Goal: Information Seeking & Learning: Check status

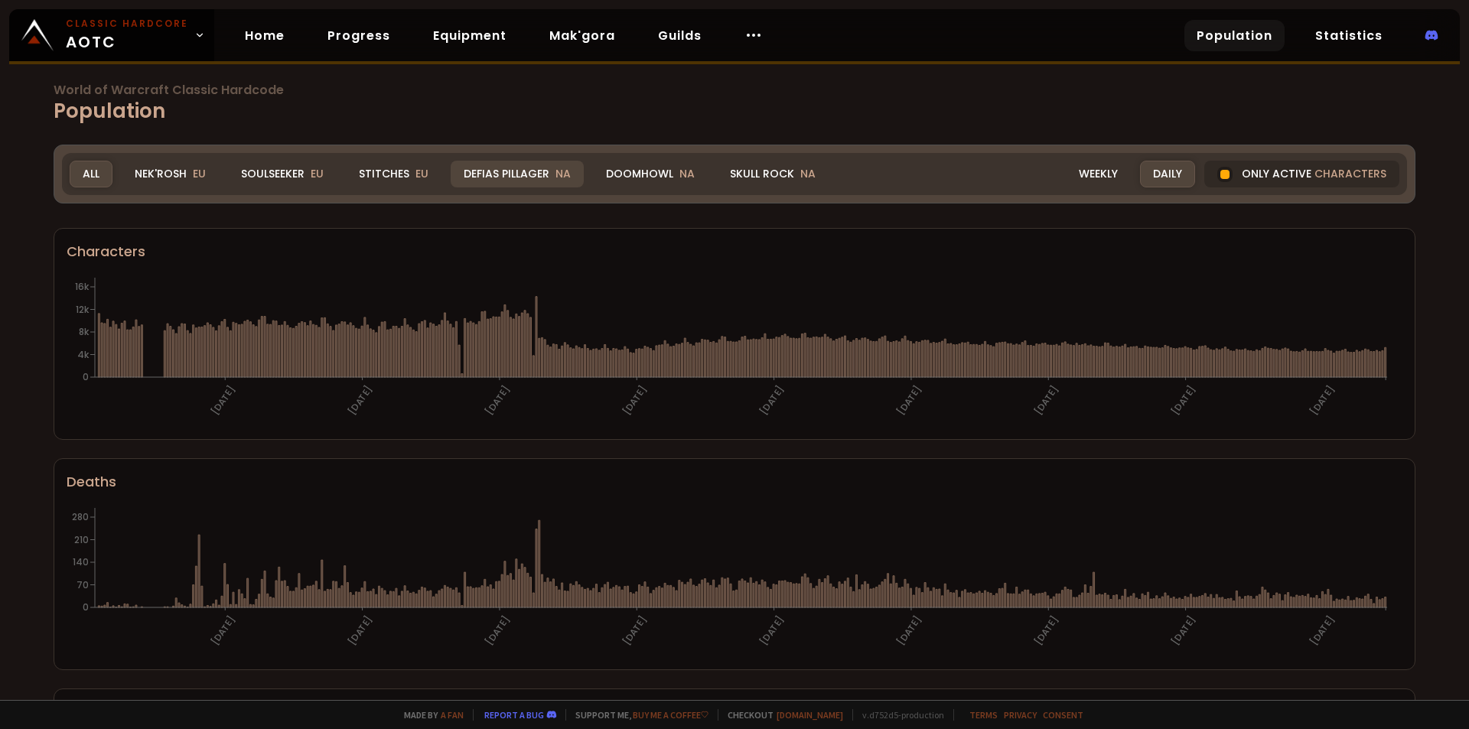
click at [520, 171] on div "Defias Pillager NA" at bounding box center [517, 174] width 133 height 27
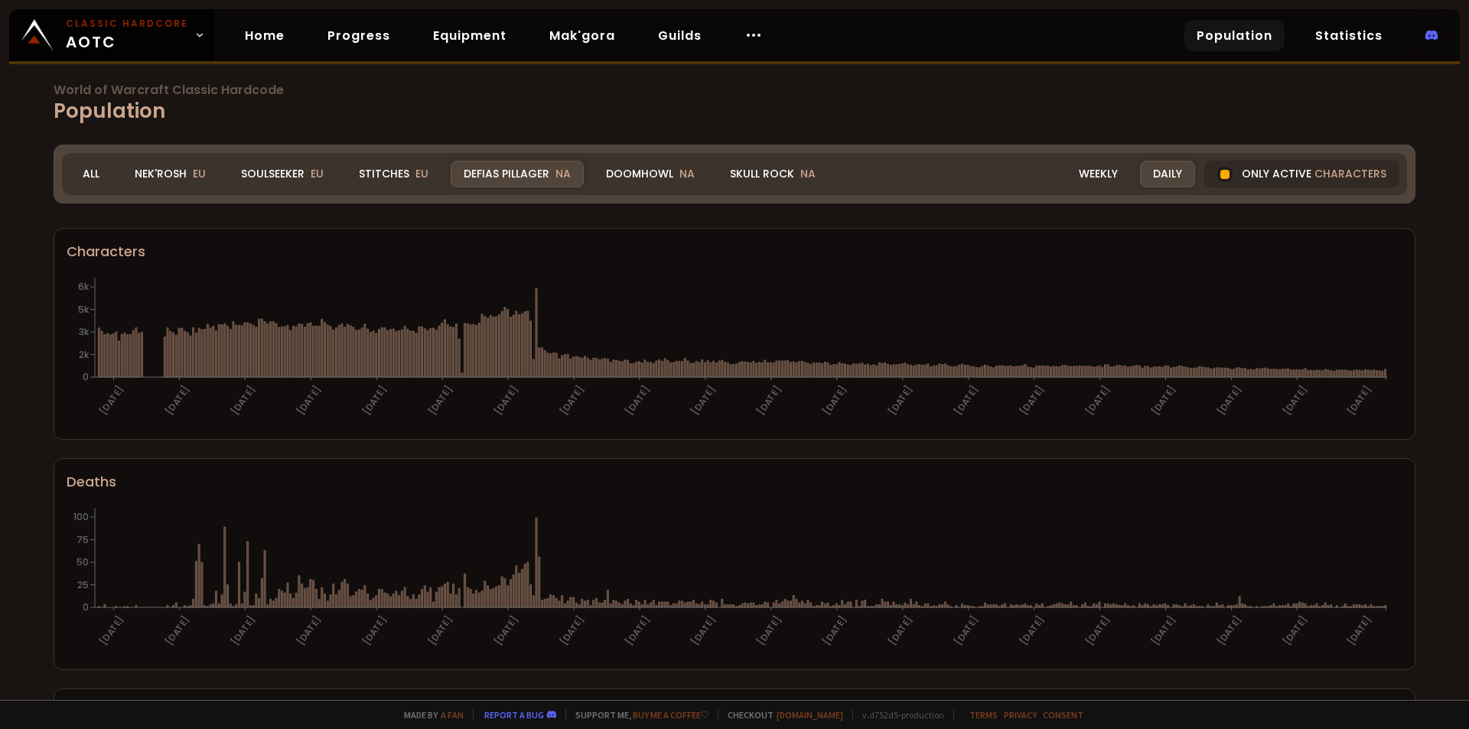
drag, startPoint x: 95, startPoint y: 168, endPoint x: 151, endPoint y: 226, distance: 81.7
click at [94, 168] on div "All" at bounding box center [91, 174] width 43 height 27
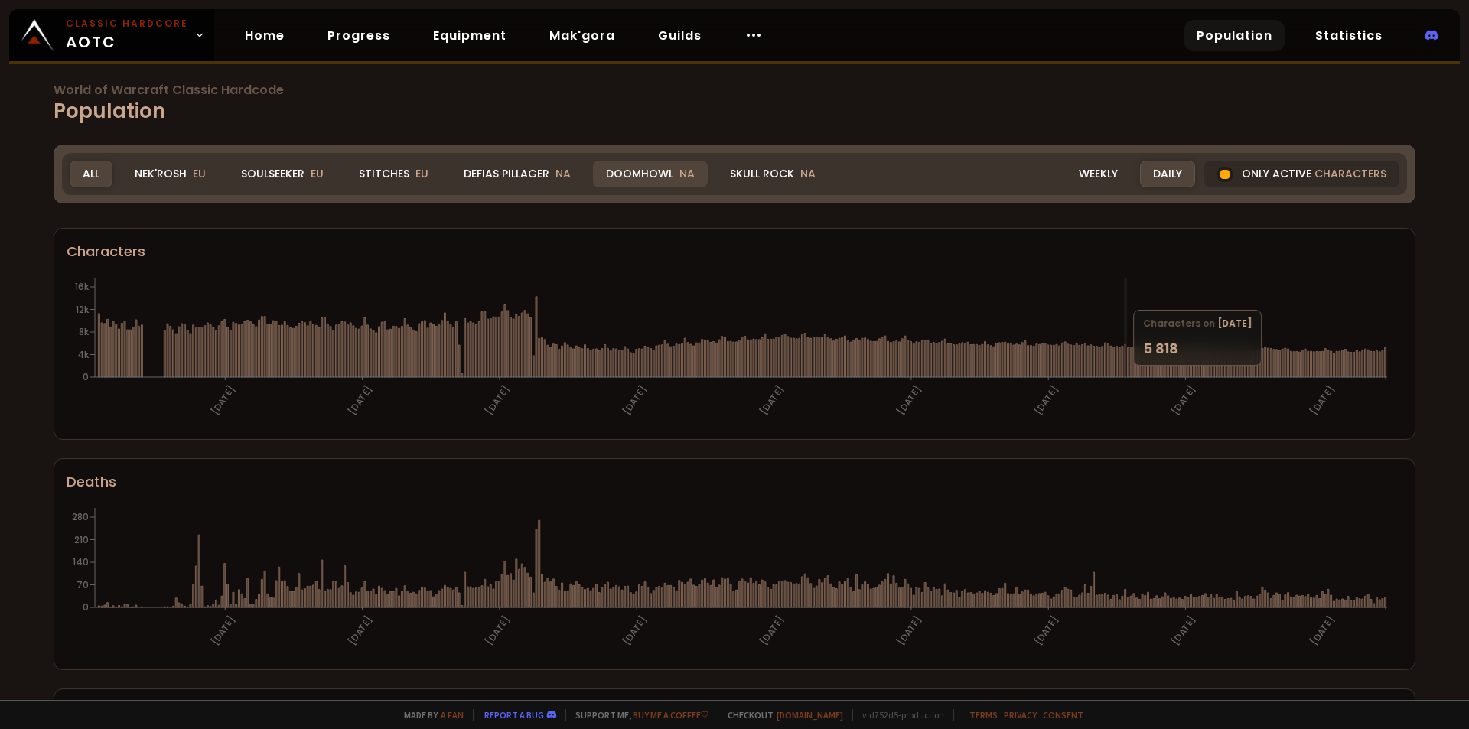
click at [646, 171] on div "Doomhowl NA" at bounding box center [650, 174] width 115 height 27
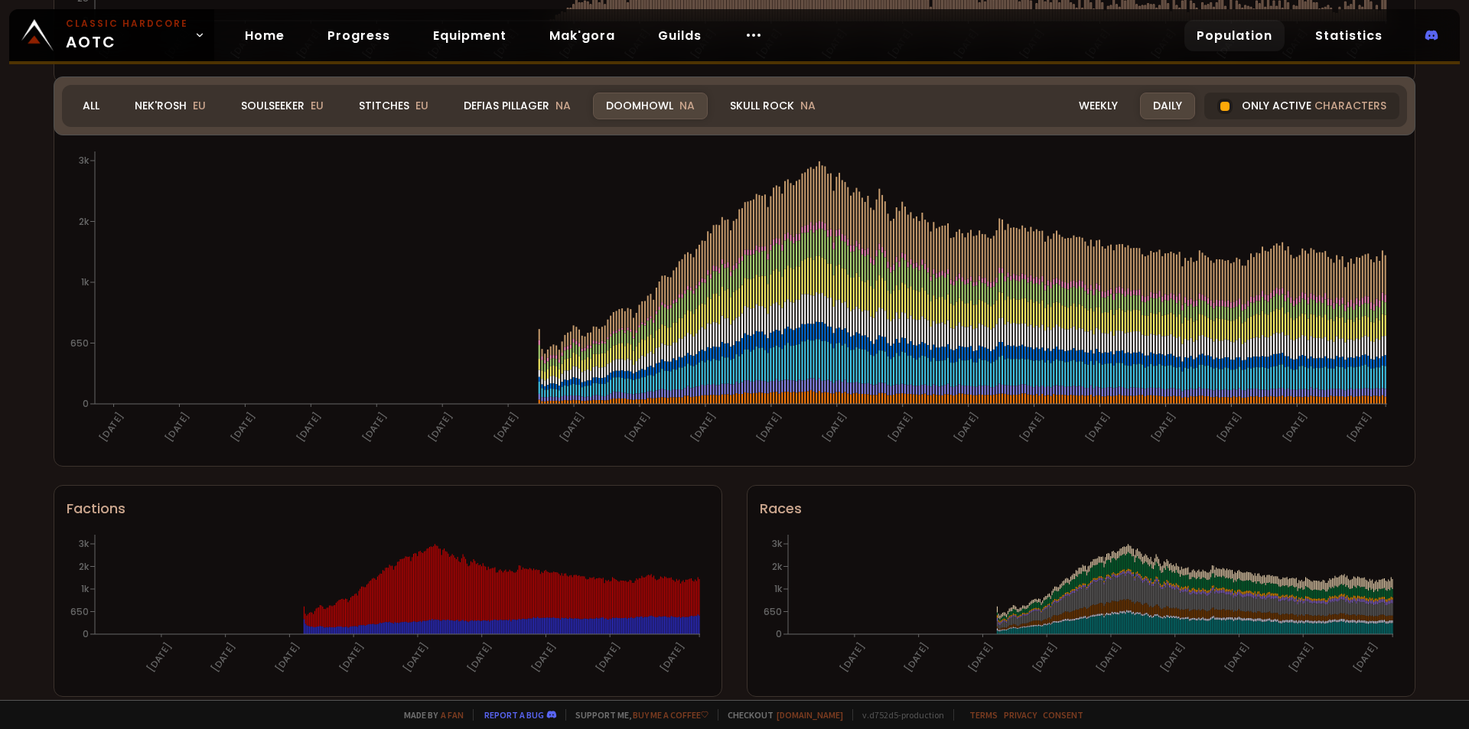
scroll to position [832, 0]
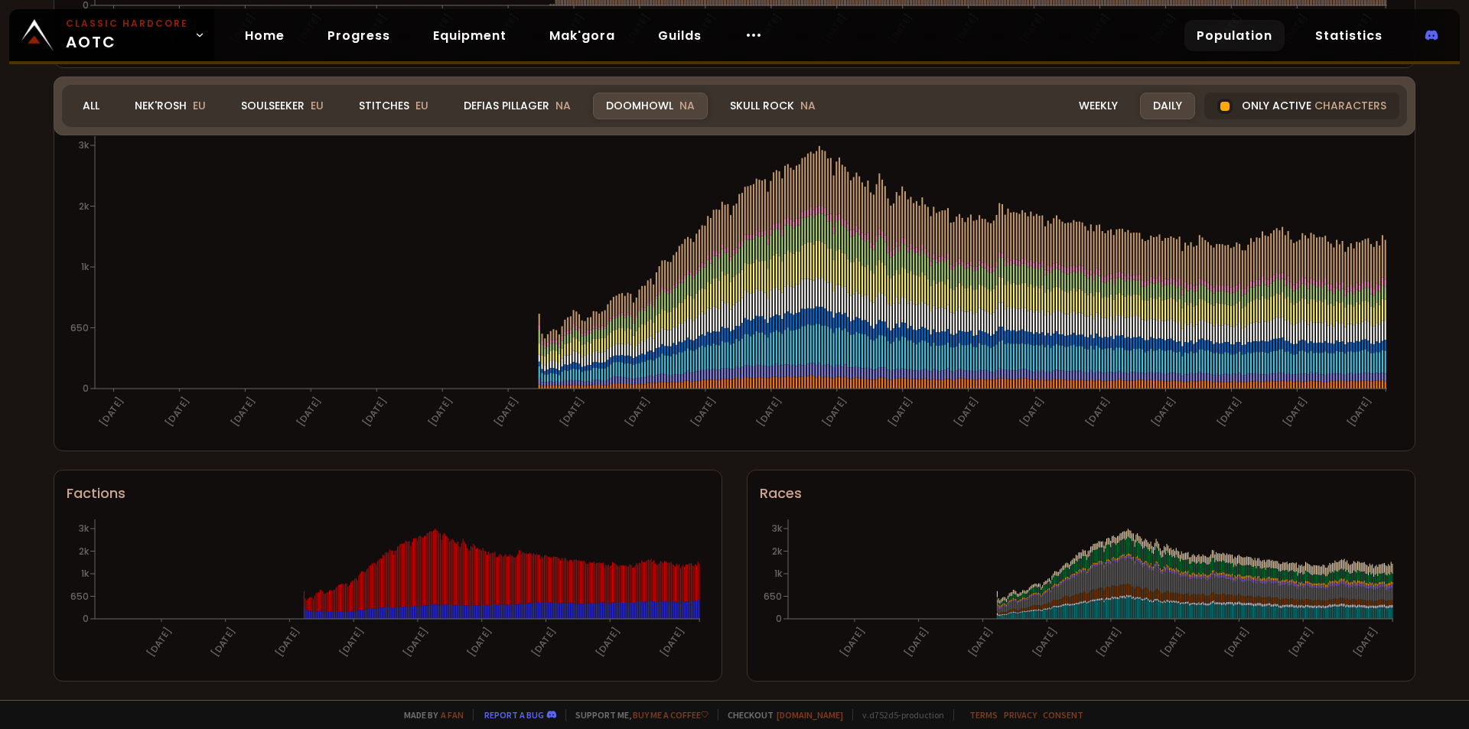
click at [1425, 438] on div "World of Warcraft Classic Hardcode Population Realm Doomhowl All Nek'Rosh EU So…" at bounding box center [734, 350] width 1469 height 700
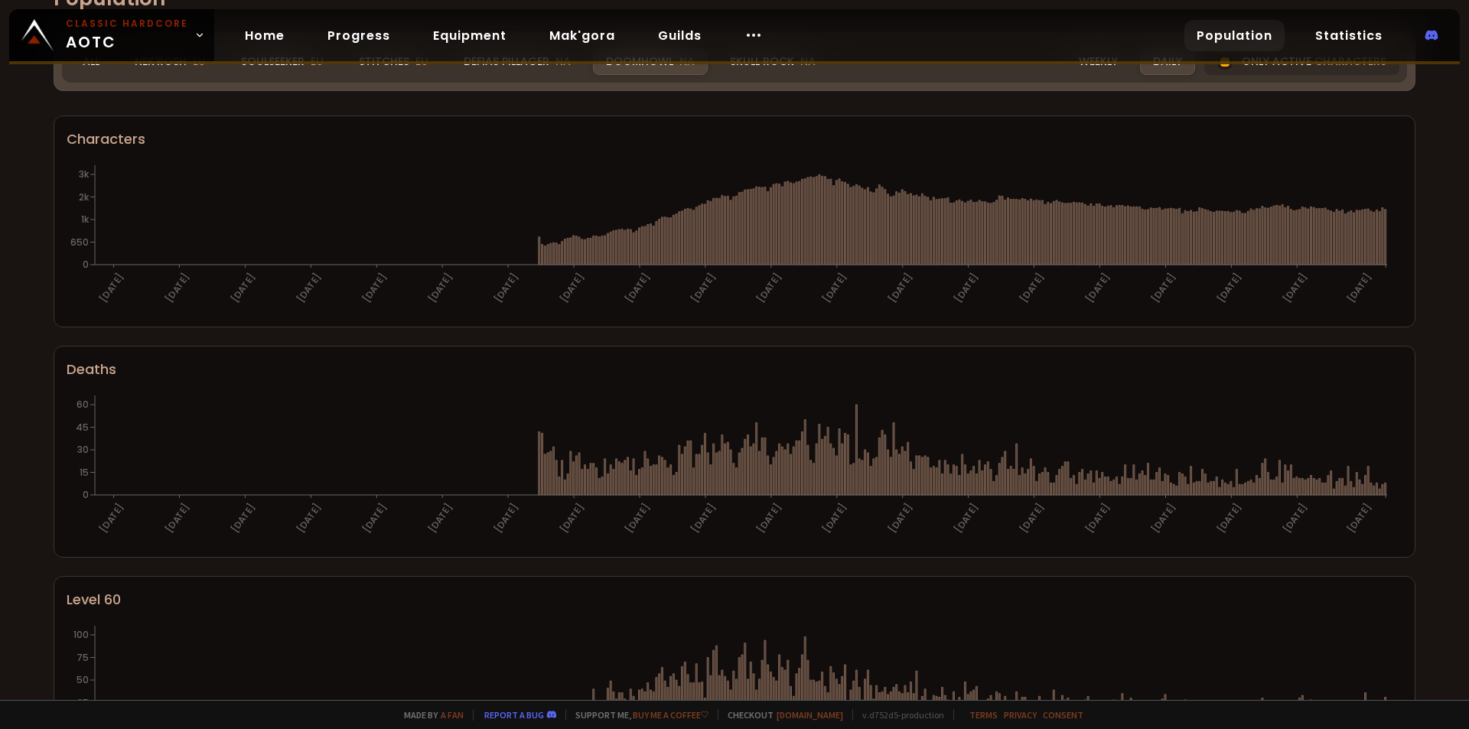
scroll to position [0, 0]
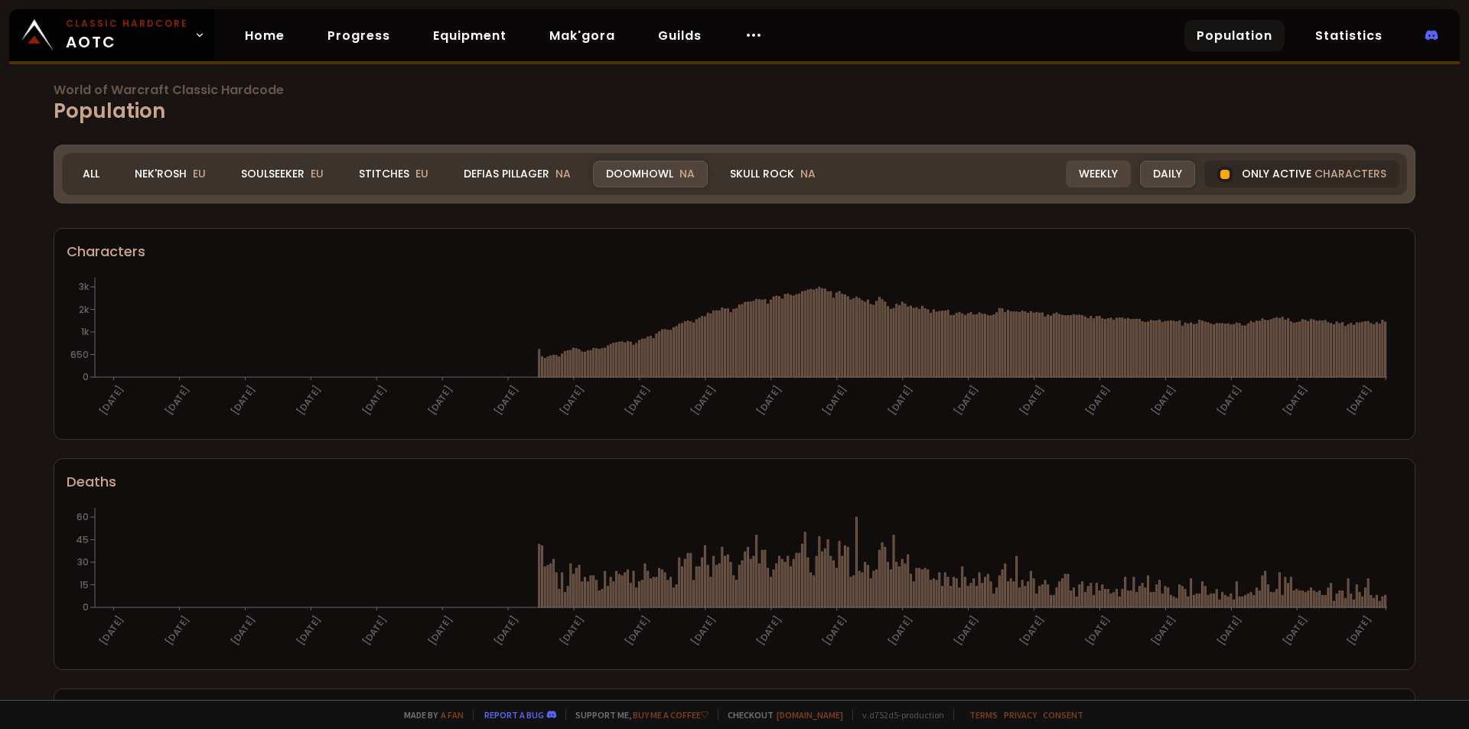
click at [1093, 168] on div "Weekly" at bounding box center [1098, 174] width 65 height 27
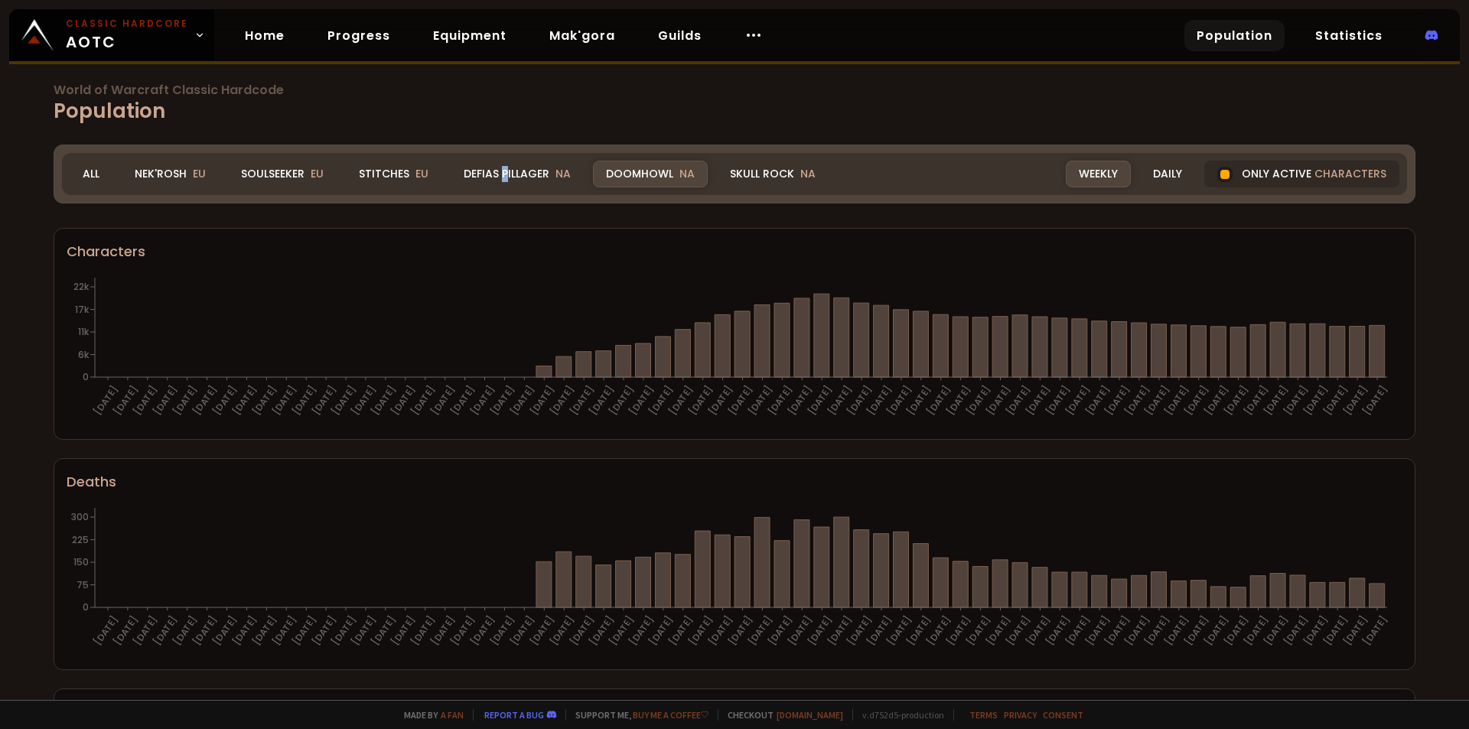
drag, startPoint x: 503, startPoint y: 178, endPoint x: 570, endPoint y: 200, distance: 69.9
click at [503, 178] on div "Defias Pillager NA" at bounding box center [517, 174] width 133 height 27
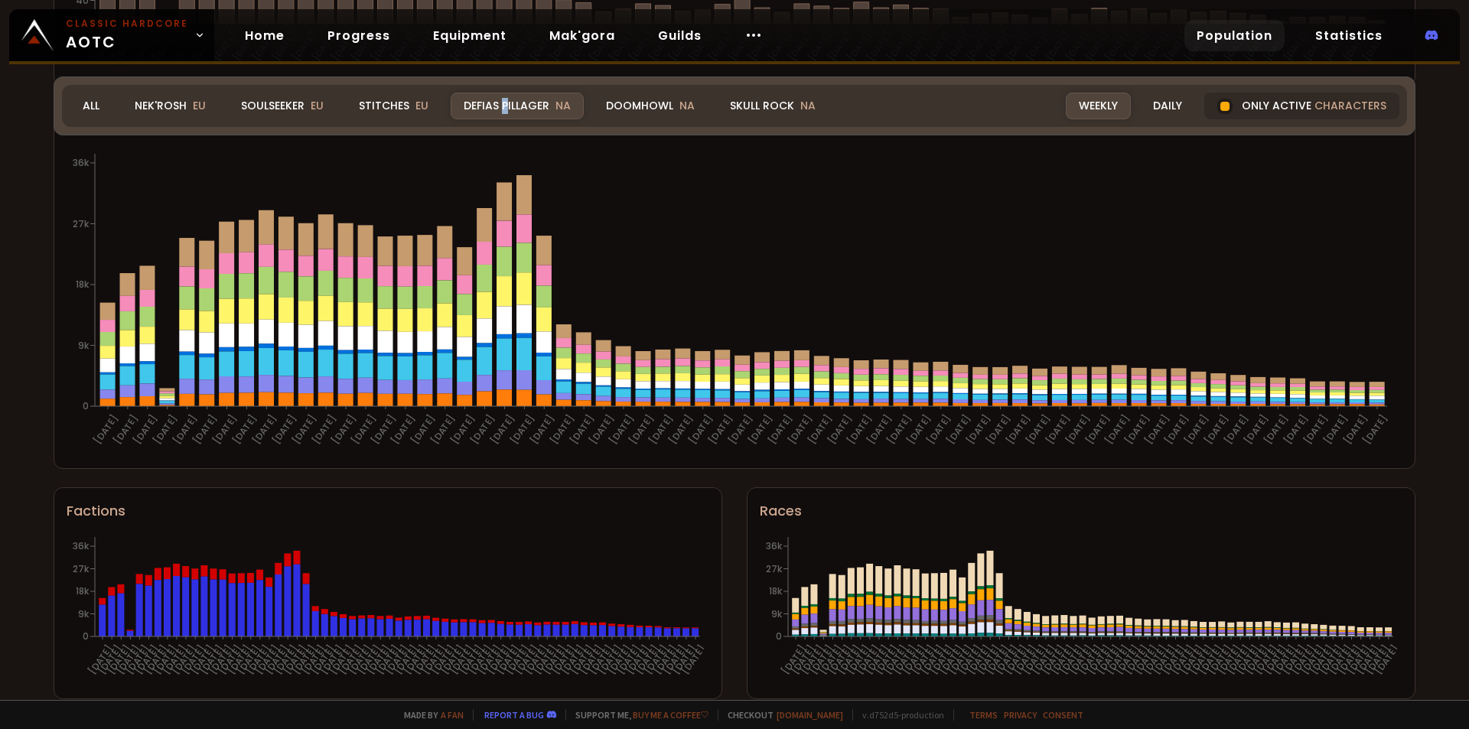
scroll to position [832, 0]
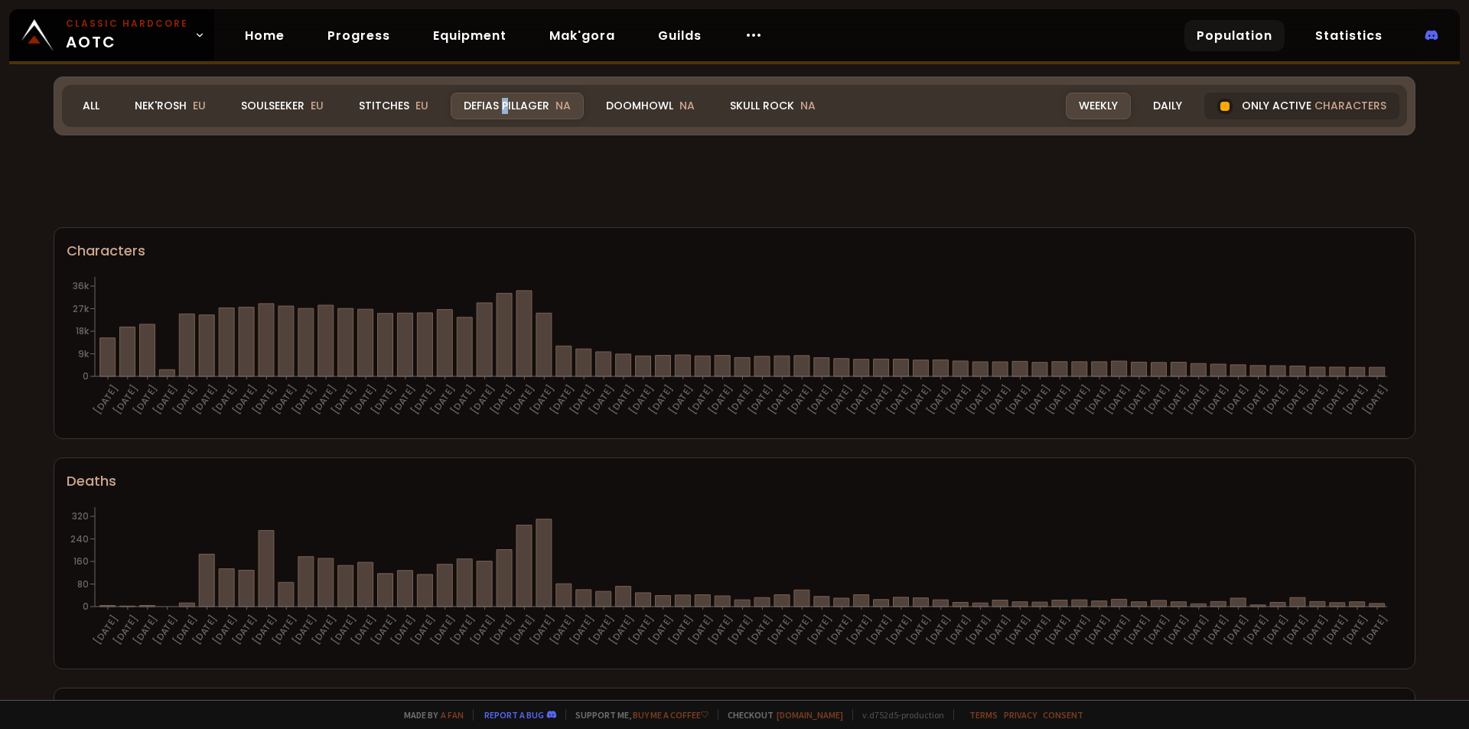
scroll to position [832, 0]
